Goal: Information Seeking & Learning: Find specific fact

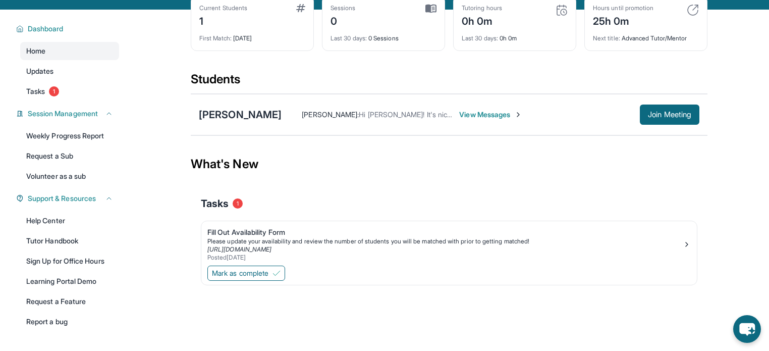
scroll to position [56, 0]
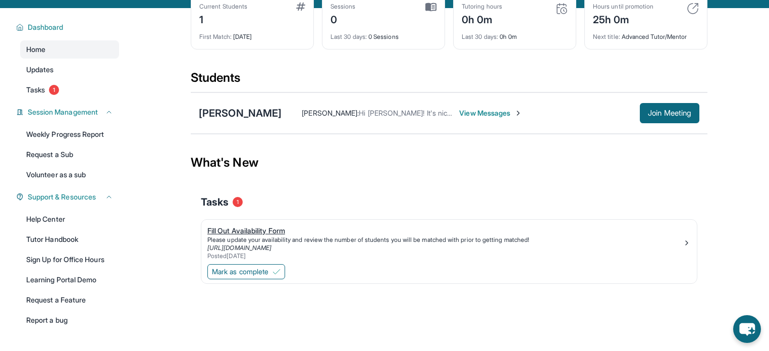
click at [521, 256] on div "Posted [DATE]" at bounding box center [444, 256] width 475 height 8
click at [253, 271] on span "Mark as complete" at bounding box center [240, 271] width 56 height 10
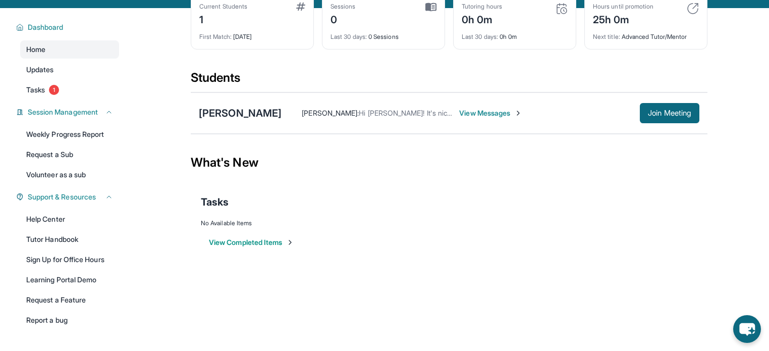
click at [504, 116] on span "View Messages" at bounding box center [490, 113] width 63 height 10
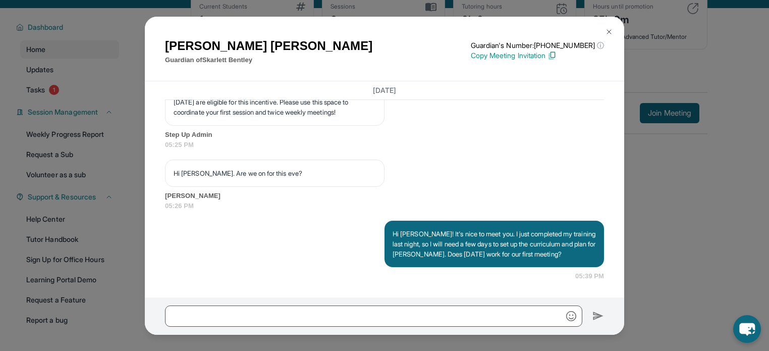
scroll to position [929, 0]
click at [608, 28] on img at bounding box center [609, 32] width 8 height 8
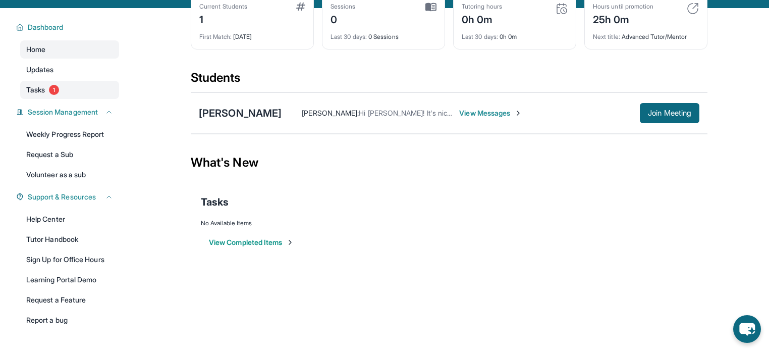
click at [55, 96] on link "Tasks 1" at bounding box center [69, 90] width 99 height 18
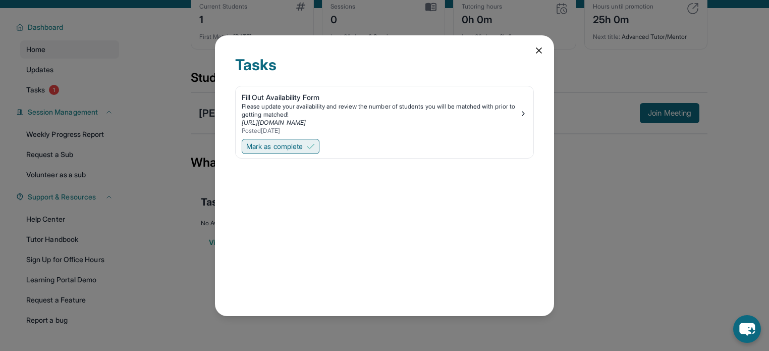
click at [283, 150] on span "Mark as complete" at bounding box center [274, 146] width 56 height 10
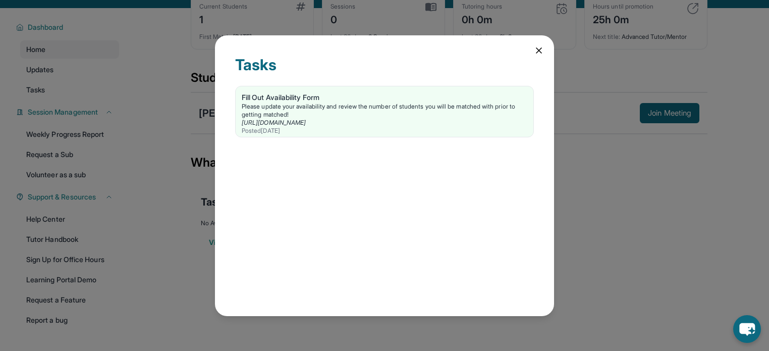
click at [539, 48] on icon at bounding box center [539, 50] width 10 height 10
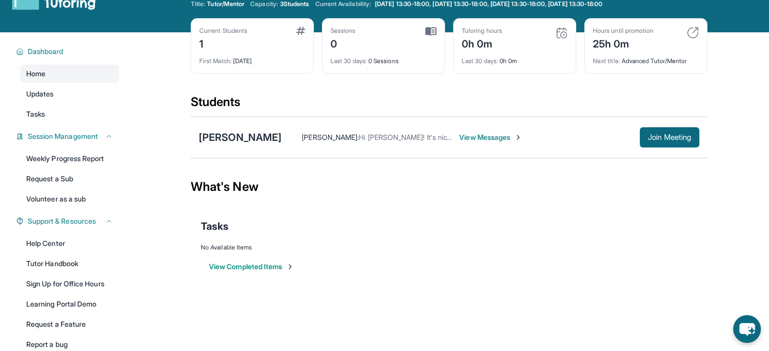
scroll to position [31, 0]
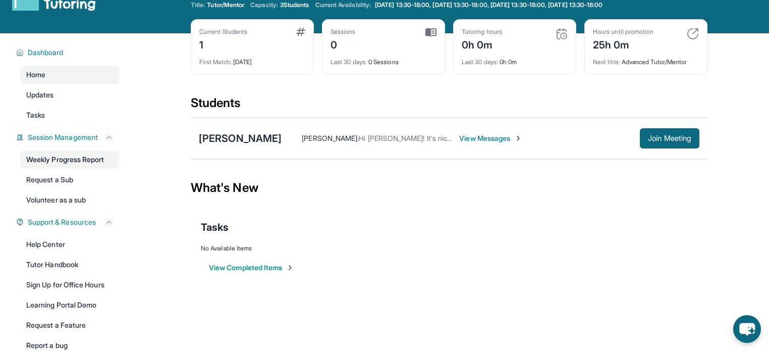
click at [89, 161] on link "Weekly Progress Report" at bounding box center [69, 159] width 99 height 18
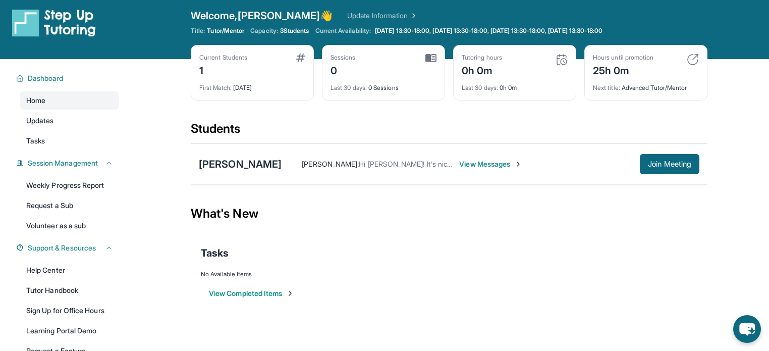
scroll to position [0, 0]
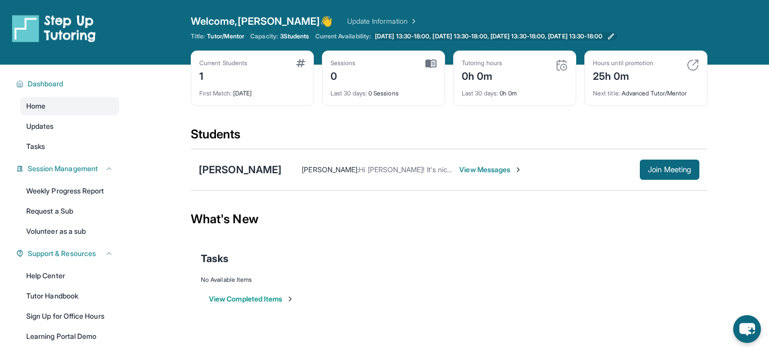
click at [432, 33] on span "[DATE] 13:30-18:00, [DATE] 13:30-18:00, [DATE] 13:30-18:00, [DATE] 13:30-18:00" at bounding box center [488, 36] width 227 height 8
click at [613, 38] on icon at bounding box center [610, 36] width 6 height 6
click at [347, 20] on link "Update Information" at bounding box center [382, 21] width 71 height 10
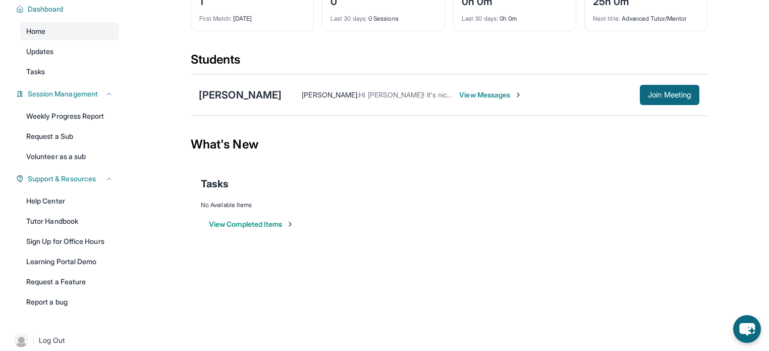
scroll to position [85, 0]
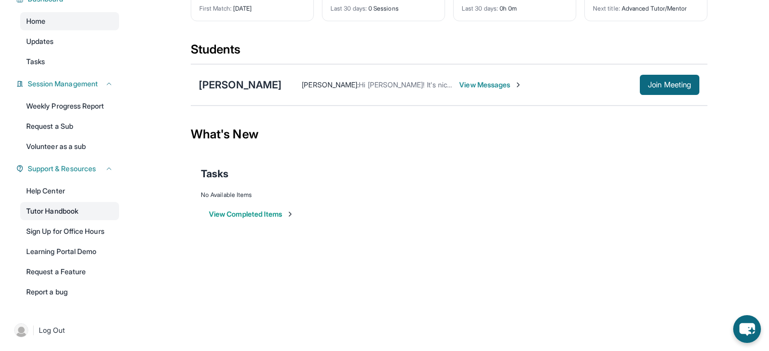
click at [81, 211] on link "Tutor Handbook" at bounding box center [69, 211] width 99 height 18
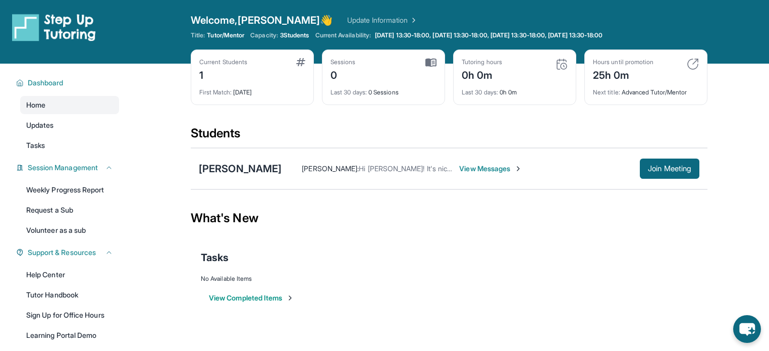
scroll to position [0, 0]
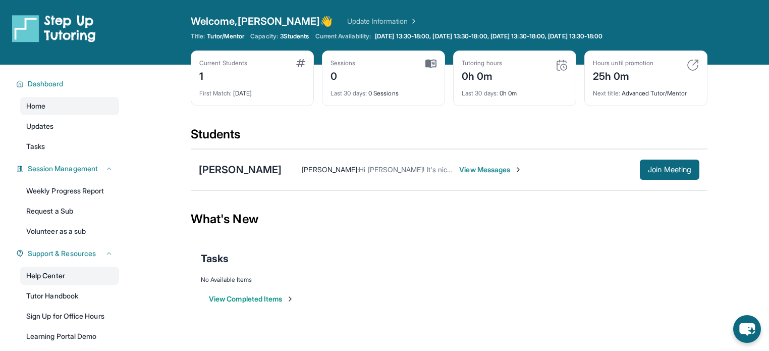
click at [98, 279] on link "Help Center" at bounding box center [69, 275] width 99 height 18
click at [252, 169] on div "[PERSON_NAME]" at bounding box center [240, 169] width 83 height 14
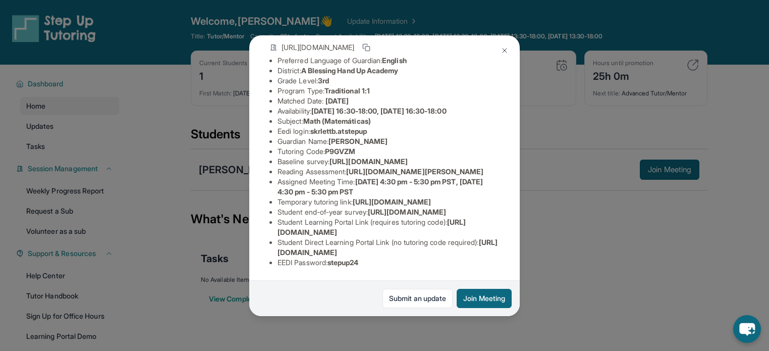
scroll to position [142, 0]
drag, startPoint x: 511, startPoint y: 132, endPoint x: 276, endPoint y: 112, distance: 235.4
click at [276, 112] on ul "Preferred Language of Guardian: English District: A Blessing Hand Up Academy Gr…" at bounding box center [384, 161] width 230 height 212
copy span "https://[DOMAIN_NAME]/apprlfn8WjpjBUn2G/shrK0QR6AaNyG5psY?prefill_Type%20of%20F…"
click at [408, 157] on span "[URL][DOMAIN_NAME]" at bounding box center [368, 161] width 78 height 9
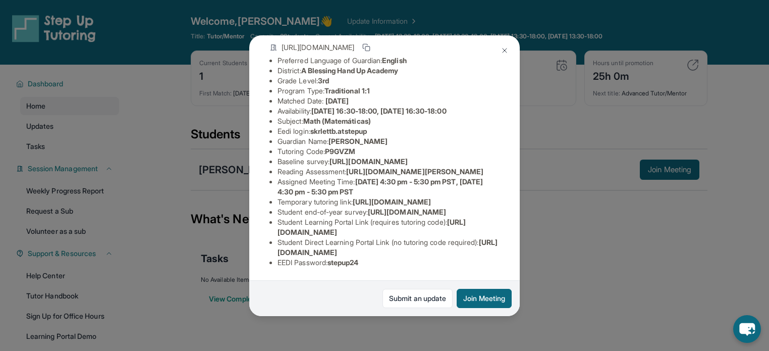
drag, startPoint x: 466, startPoint y: 130, endPoint x: 255, endPoint y: 119, distance: 211.1
click at [255, 119] on div "[PERSON_NAME] Guardian: [PERSON_NAME] Student Information [URL][DOMAIN_NAME] Pr…" at bounding box center [384, 175] width 270 height 280
click at [465, 167] on span "[URL][DOMAIN_NAME][PERSON_NAME]" at bounding box center [414, 171] width 137 height 9
drag, startPoint x: 275, startPoint y: 107, endPoint x: 518, endPoint y: 129, distance: 244.0
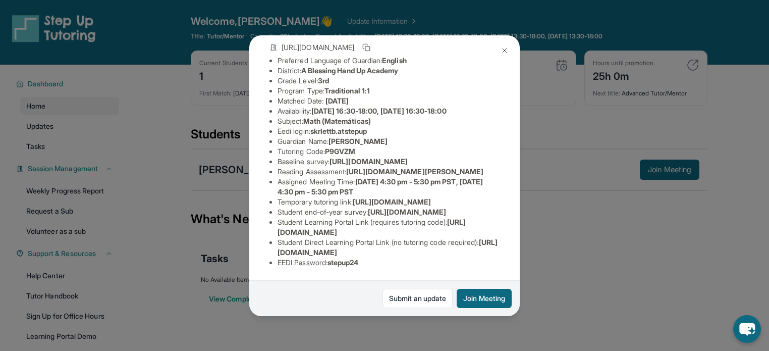
click at [518, 129] on div "[PERSON_NAME] Guardian: [PERSON_NAME] Student Information [URL][DOMAIN_NAME] Pr…" at bounding box center [384, 175] width 270 height 280
copy span "[URL][DOMAIN_NAME]"
click at [480, 119] on div "[PERSON_NAME] Guardian: [PERSON_NAME] Student Information [URL][DOMAIN_NAME] Pr…" at bounding box center [384, 175] width 270 height 280
click at [465, 165] on div "[PERSON_NAME] Guardian: [PERSON_NAME] Student Information [URL][DOMAIN_NAME] Pr…" at bounding box center [384, 175] width 270 height 280
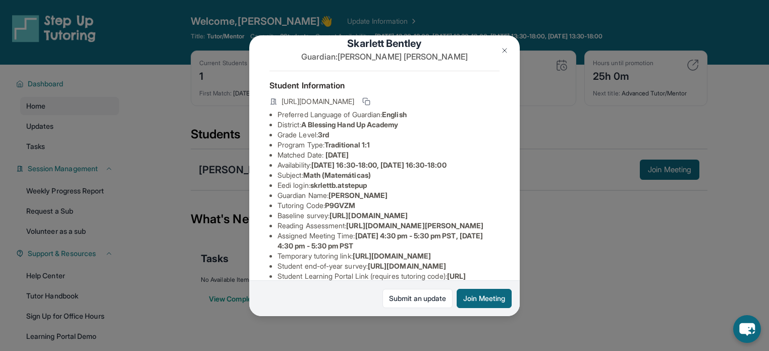
scroll to position [21, 0]
click at [354, 105] on span "[URL][DOMAIN_NAME]" at bounding box center [317, 100] width 73 height 10
click at [368, 101] on icon at bounding box center [365, 98] width 5 height 5
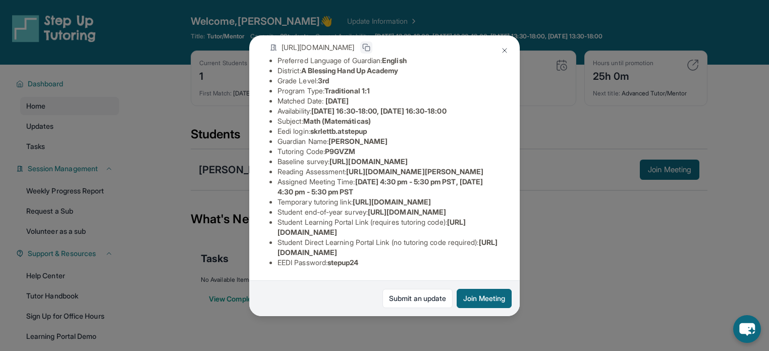
scroll to position [200, 0]
drag, startPoint x: 383, startPoint y: 158, endPoint x: 276, endPoint y: 145, distance: 107.7
click at [276, 145] on ul "Preferred Language of Guardian: English District: A Blessing Hand Up Academy Gr…" at bounding box center [384, 161] width 230 height 212
copy span "[URL][DOMAIN_NAME]"
click at [384, 197] on li "Temporary tutoring link : [URL][DOMAIN_NAME]" at bounding box center [388, 202] width 222 height 10
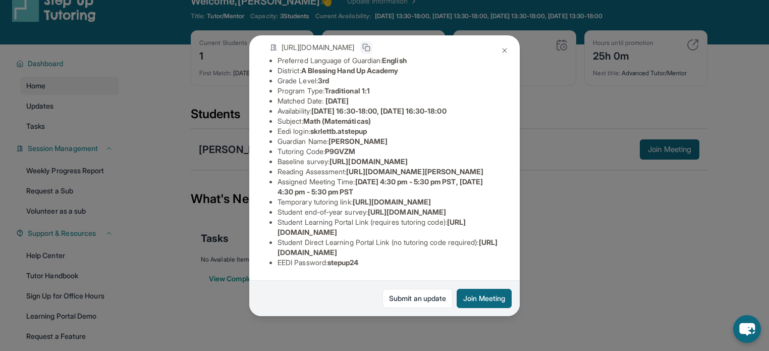
drag, startPoint x: 464, startPoint y: 223, endPoint x: 276, endPoint y: 226, distance: 187.7
click at [276, 226] on ul "Preferred Language of Guardian: English District: A Blessing Hand Up Academy Gr…" at bounding box center [384, 161] width 230 height 212
copy span "[URL][DOMAIN_NAME]"
click at [360, 197] on span "[URL][DOMAIN_NAME]" at bounding box center [392, 201] width 78 height 9
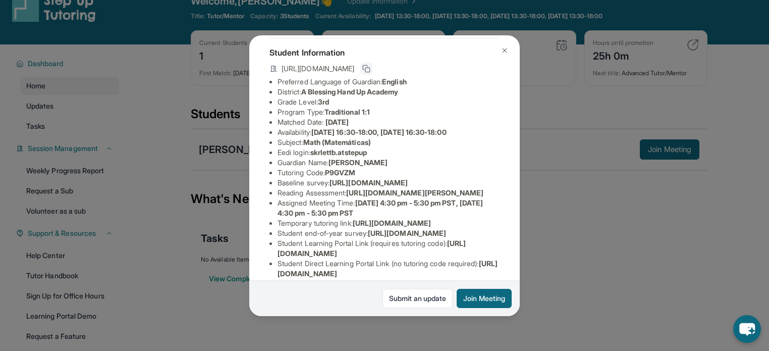
scroll to position [53, 0]
drag, startPoint x: 371, startPoint y: 175, endPoint x: 326, endPoint y: 182, distance: 45.9
click at [326, 176] on li "Tutoring Code : P9GVZM" at bounding box center [388, 171] width 222 height 10
click at [368, 176] on li "Tutoring Code : P9GVZM" at bounding box center [388, 171] width 222 height 10
drag, startPoint x: 368, startPoint y: 181, endPoint x: 330, endPoint y: 181, distance: 37.8
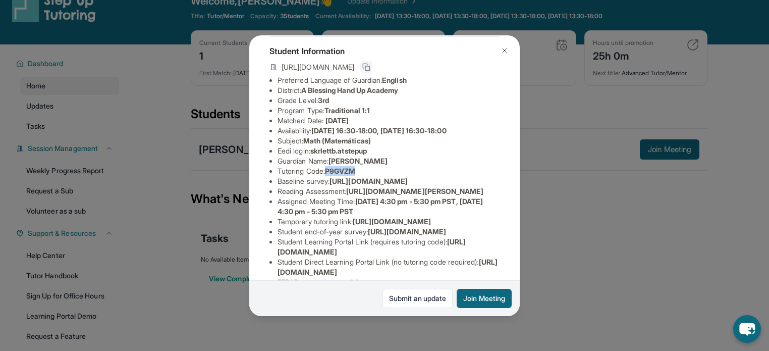
click at [330, 176] on li "Tutoring Code : P9GVZM" at bounding box center [388, 171] width 222 height 10
copy span "P9GVZM"
click at [459, 126] on li "Matched Date: [DATE]" at bounding box center [388, 121] width 222 height 10
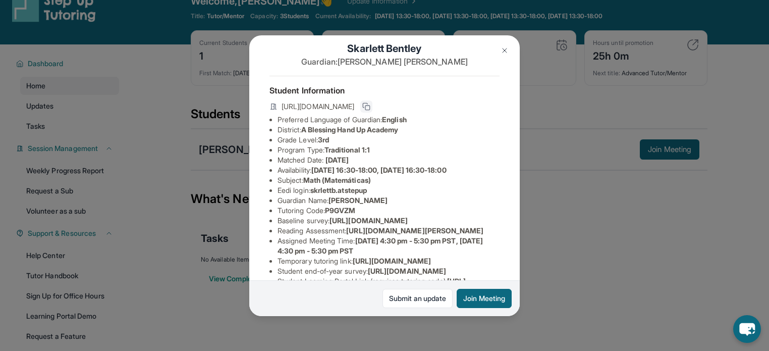
scroll to position [0, 0]
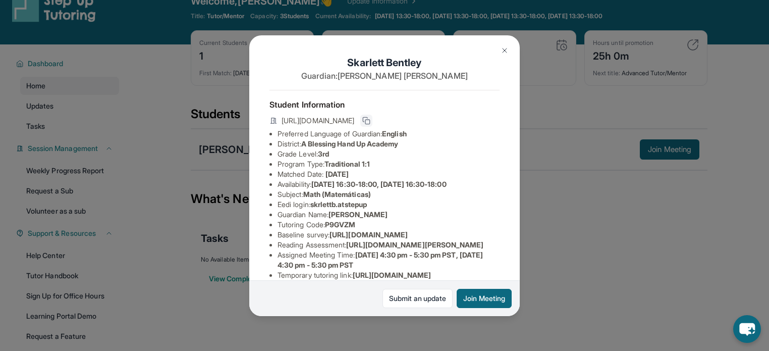
click at [505, 52] on img at bounding box center [504, 50] width 8 height 8
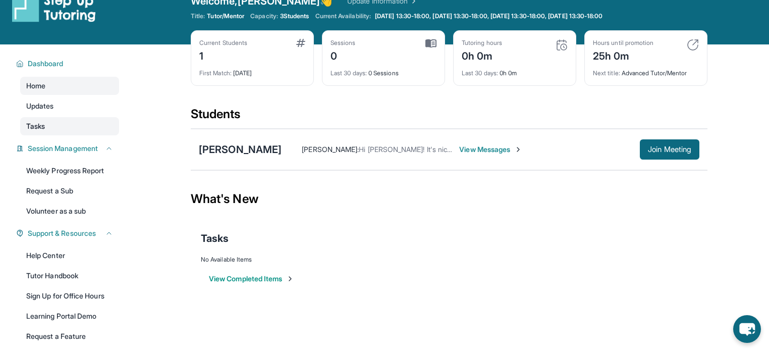
click at [75, 123] on link "Tasks" at bounding box center [69, 126] width 99 height 18
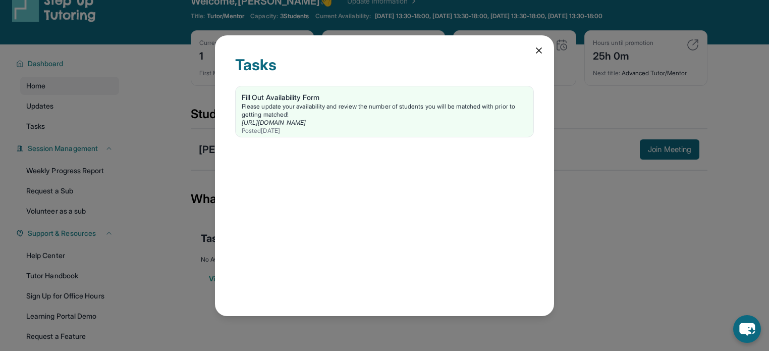
click at [539, 56] on div "Tasks Fill Out Availability Form Please update your availability and review the…" at bounding box center [384, 175] width 339 height 280
click at [540, 50] on icon at bounding box center [539, 50] width 10 height 10
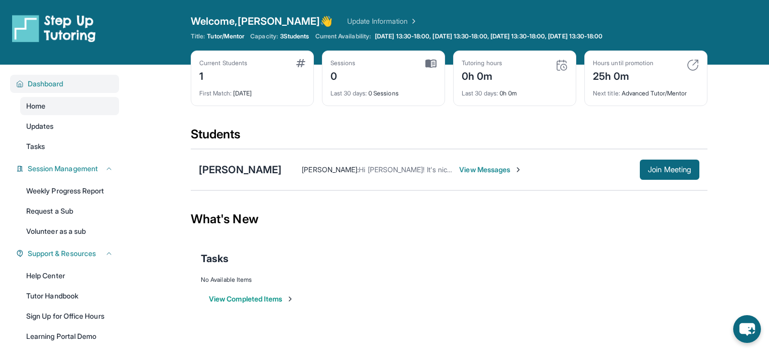
click at [40, 86] on span "Dashboard" at bounding box center [46, 84] width 36 height 10
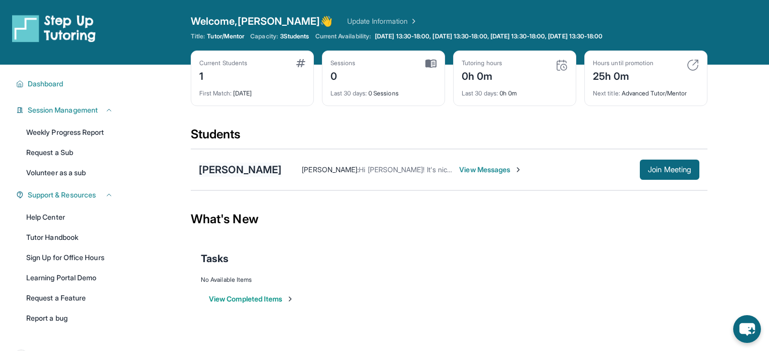
click at [251, 173] on div "[PERSON_NAME]" at bounding box center [240, 169] width 83 height 14
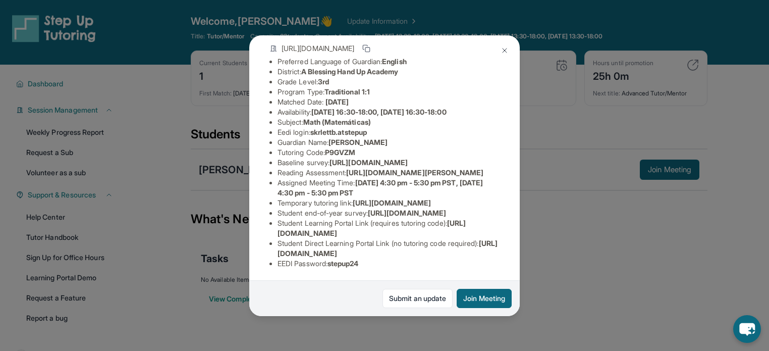
scroll to position [68, 0]
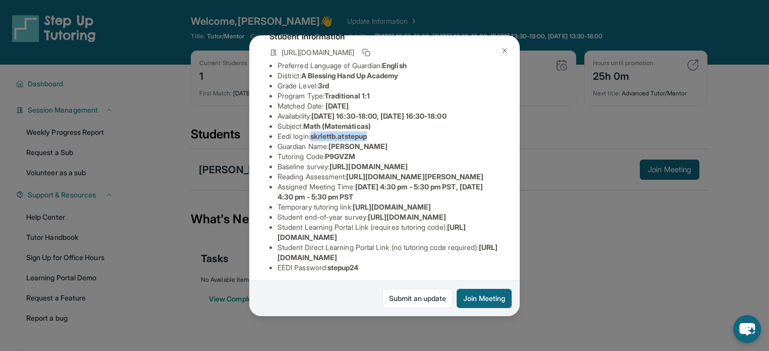
drag, startPoint x: 378, startPoint y: 144, endPoint x: 315, endPoint y: 145, distance: 63.1
click at [315, 141] on li "Eedi login : skrlettb.atstepup" at bounding box center [388, 136] width 222 height 10
copy span "skrlettb.atstepup"
click at [430, 150] on li "Guardian Name : [PERSON_NAME]" at bounding box center [388, 146] width 222 height 10
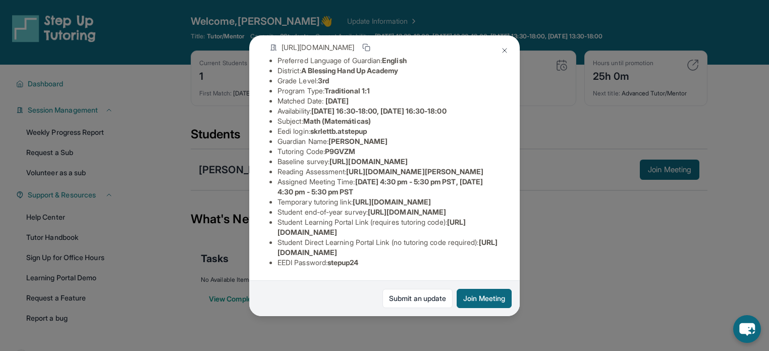
scroll to position [200, 0]
drag, startPoint x: 386, startPoint y: 256, endPoint x: 332, endPoint y: 256, distance: 54.5
click at [332, 257] on li "EEDI Password : stepup24" at bounding box center [388, 262] width 222 height 10
copy span "stepup24"
